Goal: Task Accomplishment & Management: Manage account settings

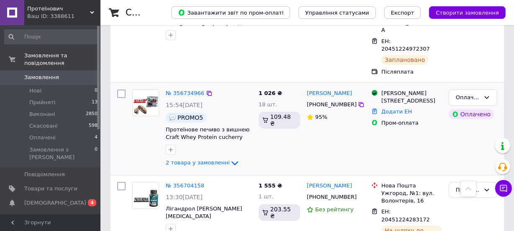
scroll to position [228, 0]
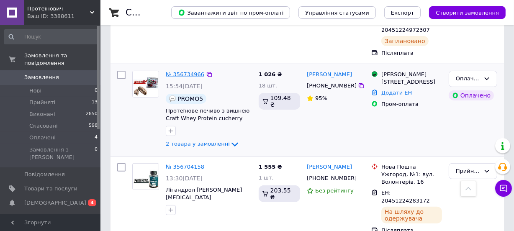
click at [183, 71] on link "№ 356734966" at bounding box center [185, 74] width 39 height 6
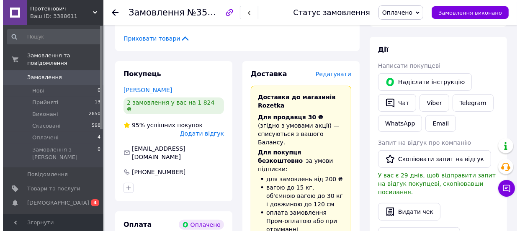
scroll to position [266, 0]
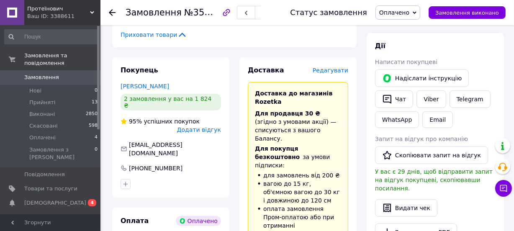
click at [332, 67] on span "Редагувати" at bounding box center [331, 70] width 36 height 7
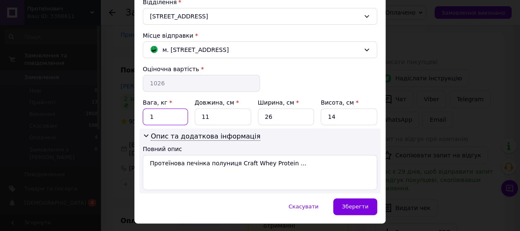
click at [181, 113] on input "1" at bounding box center [165, 116] width 45 height 17
click at [187, 98] on div "Вага, кг * 1 Довжина, см * 11 Ширина, см * 26 Висота, см * 14" at bounding box center [260, 111] width 234 height 27
click at [208, 113] on input "11" at bounding box center [223, 116] width 57 height 17
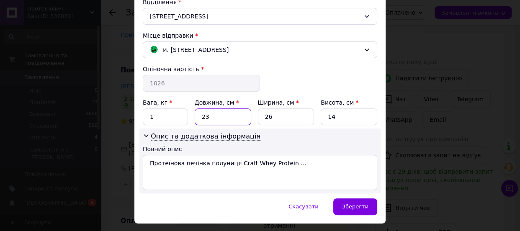
type input "23"
click at [265, 117] on input "26" at bounding box center [286, 116] width 57 height 17
type input "25"
click at [327, 117] on input "14" at bounding box center [349, 116] width 57 height 17
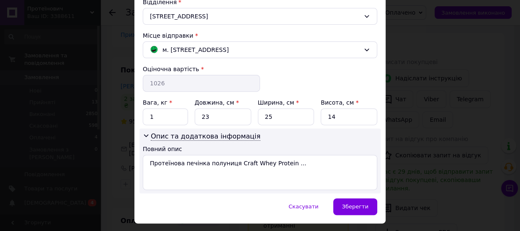
click at [319, 75] on div "Прізвище отримувача * Храмова Ім'я отримувача * [PERSON_NAME] батькові отримува…" at bounding box center [260, 10] width 234 height 360
click at [355, 210] on div "Зберегти" at bounding box center [355, 206] width 44 height 17
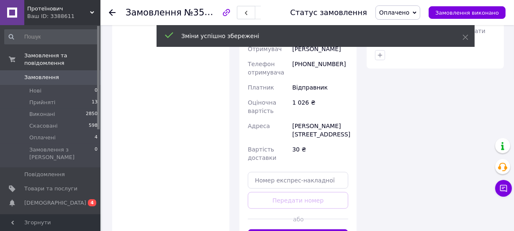
scroll to position [571, 0]
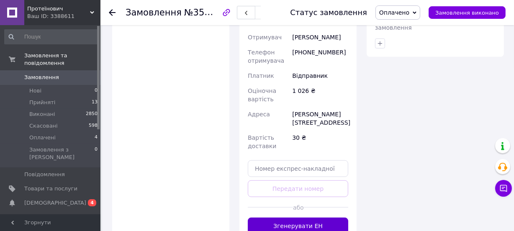
click at [319, 218] on button "Згенерувати ЕН" at bounding box center [298, 226] width 100 height 17
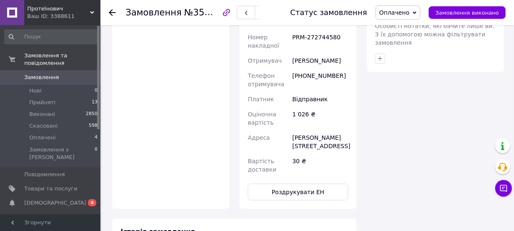
click at [311, 154] on div "30 ₴" at bounding box center [320, 165] width 59 height 23
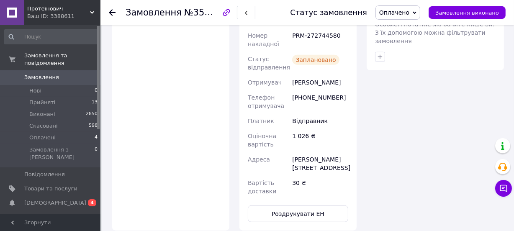
scroll to position [609, 0]
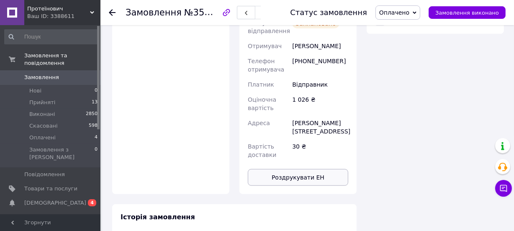
click at [307, 169] on button "Роздрукувати ЕН" at bounding box center [298, 177] width 100 height 17
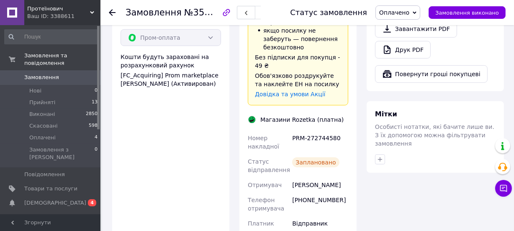
scroll to position [456, 0]
